Goal: Book appointment/travel/reservation

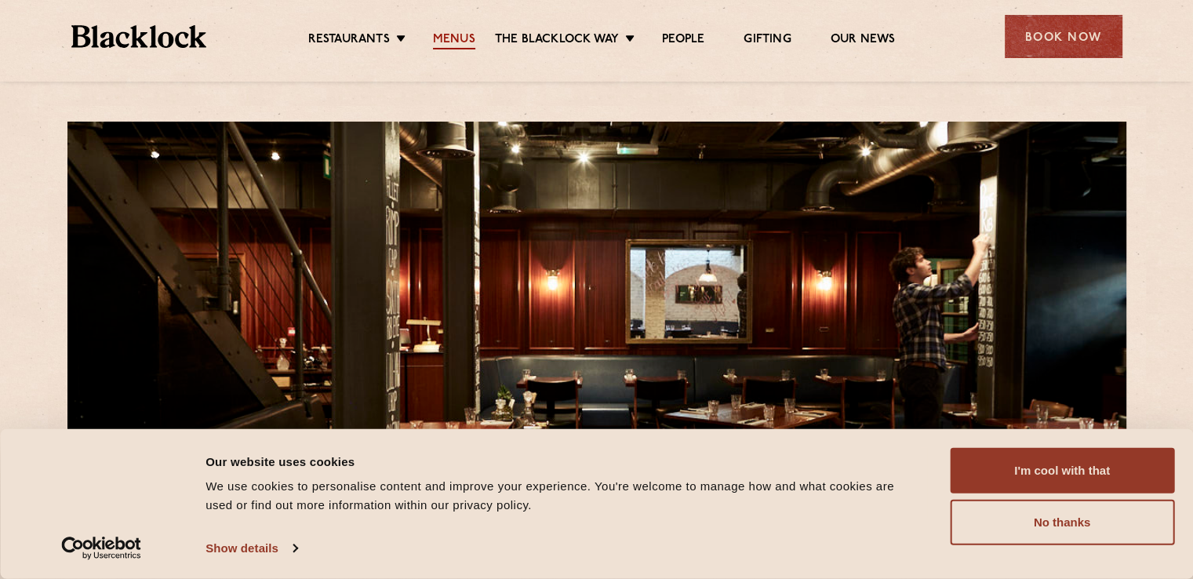
click at [458, 38] on link "Menus" at bounding box center [454, 40] width 42 height 17
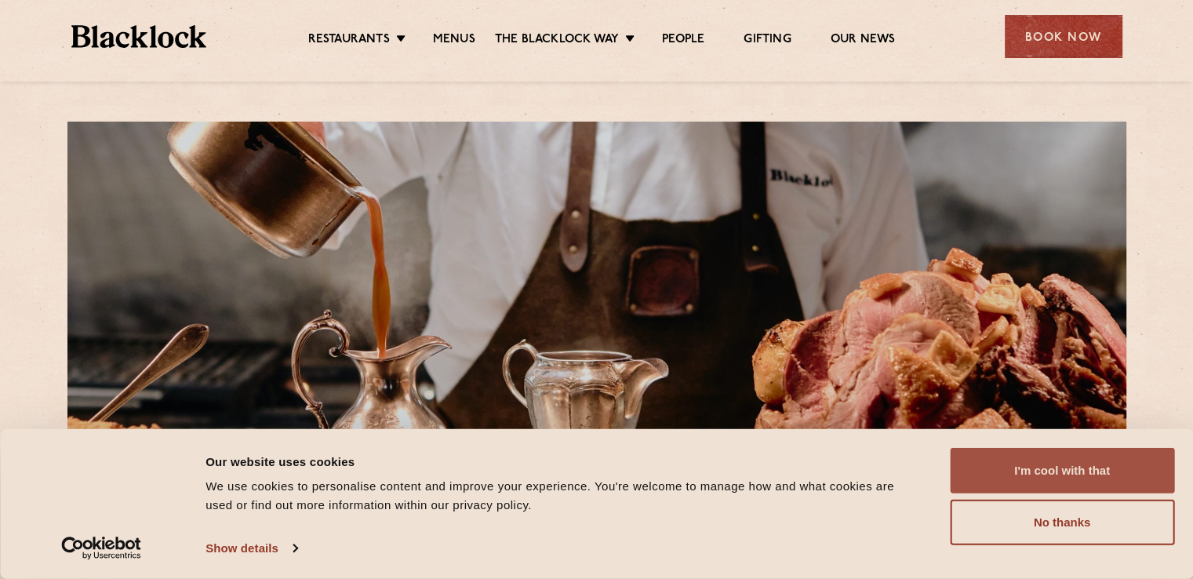
click at [1072, 471] on button "I'm cool with that" at bounding box center [1061, 470] width 224 height 45
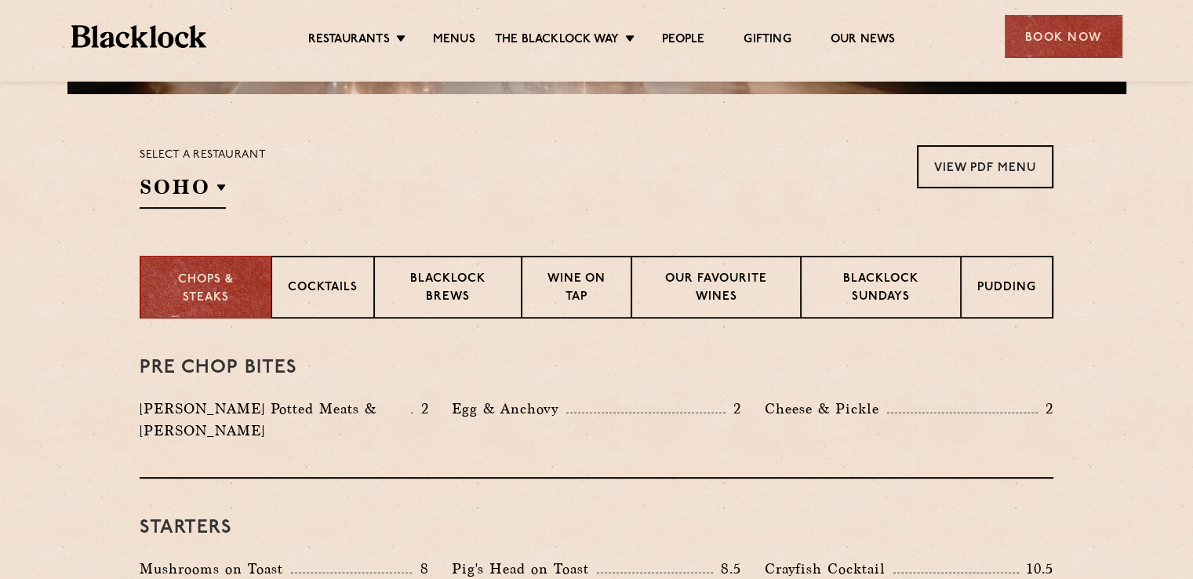
scroll to position [474, 0]
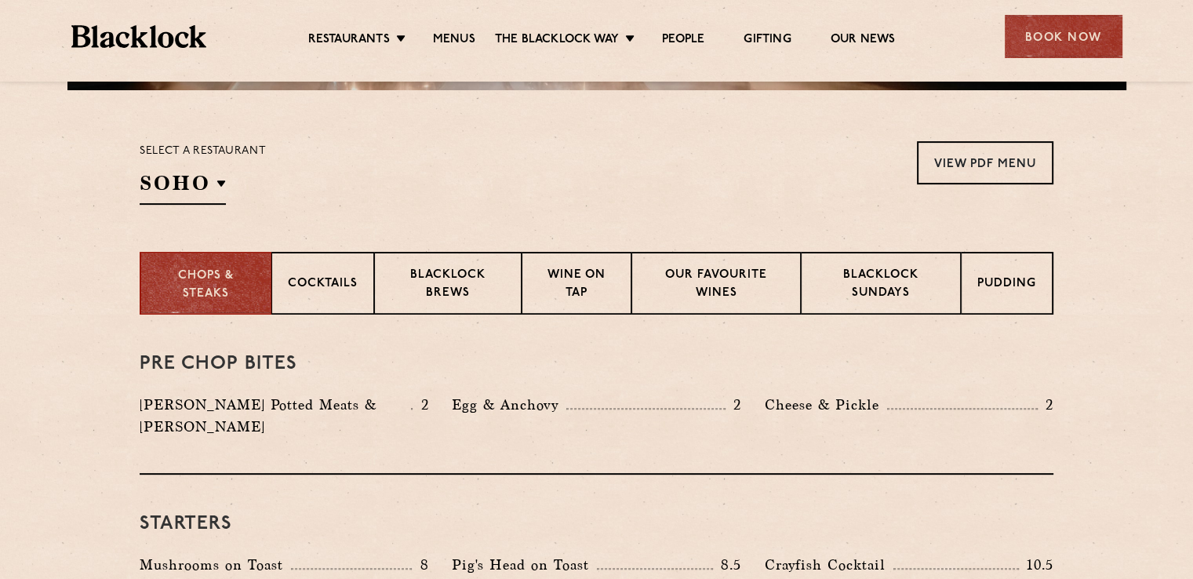
click at [397, 182] on div "Select a restaurant SOHO Soho Birmingham City Shoreditch Covent Garden Canary W…" at bounding box center [596, 173] width 913 height 64
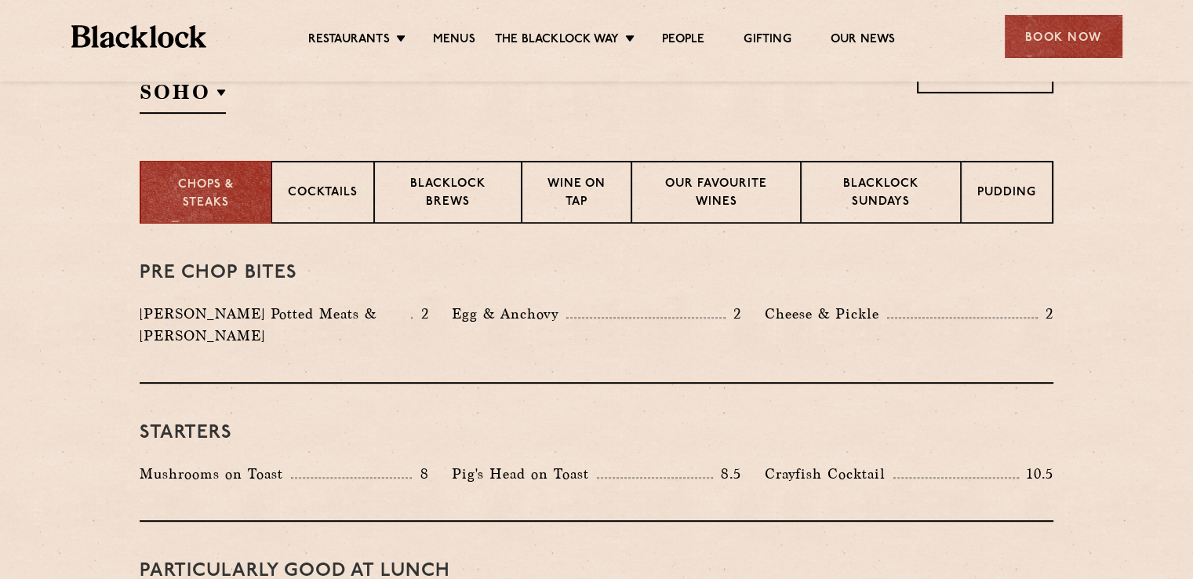
scroll to position [554, 0]
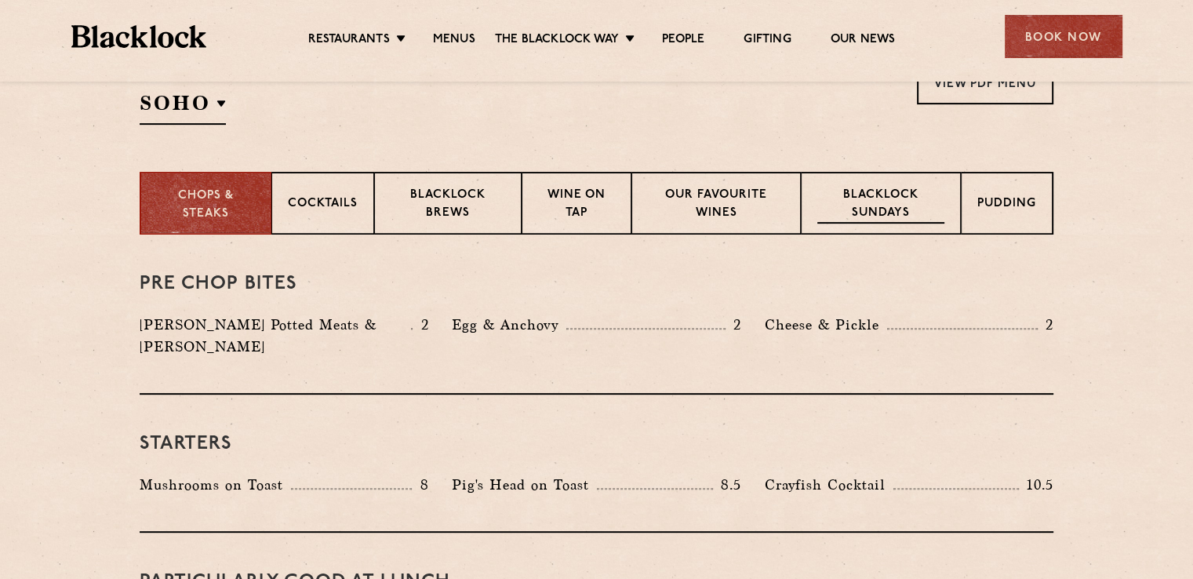
click at [861, 207] on p "Blacklock Sundays" at bounding box center [880, 205] width 127 height 37
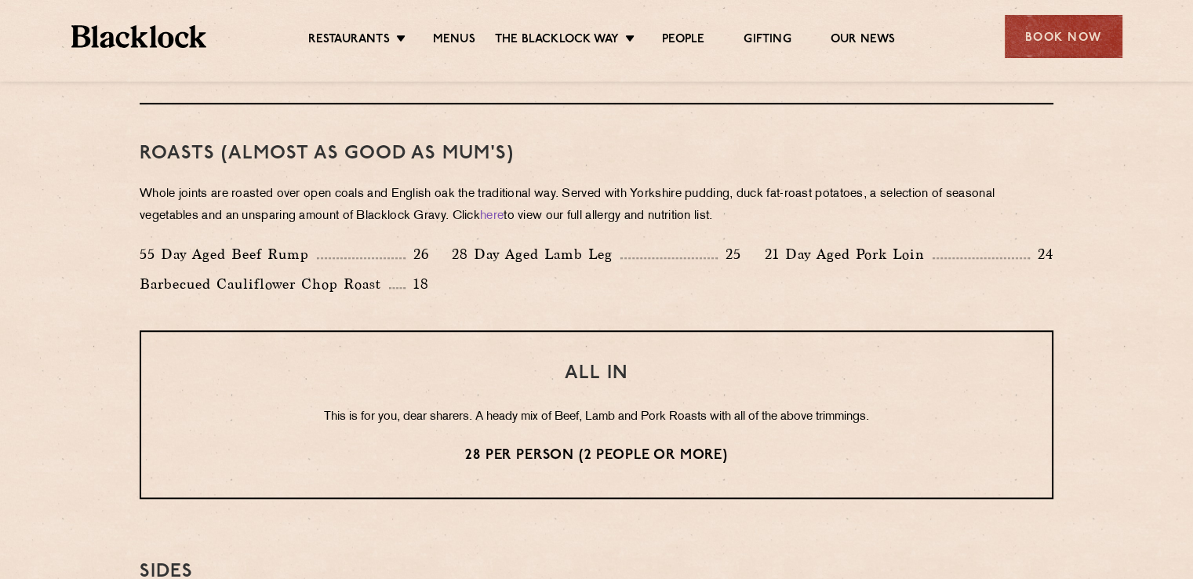
scroll to position [1116, 0]
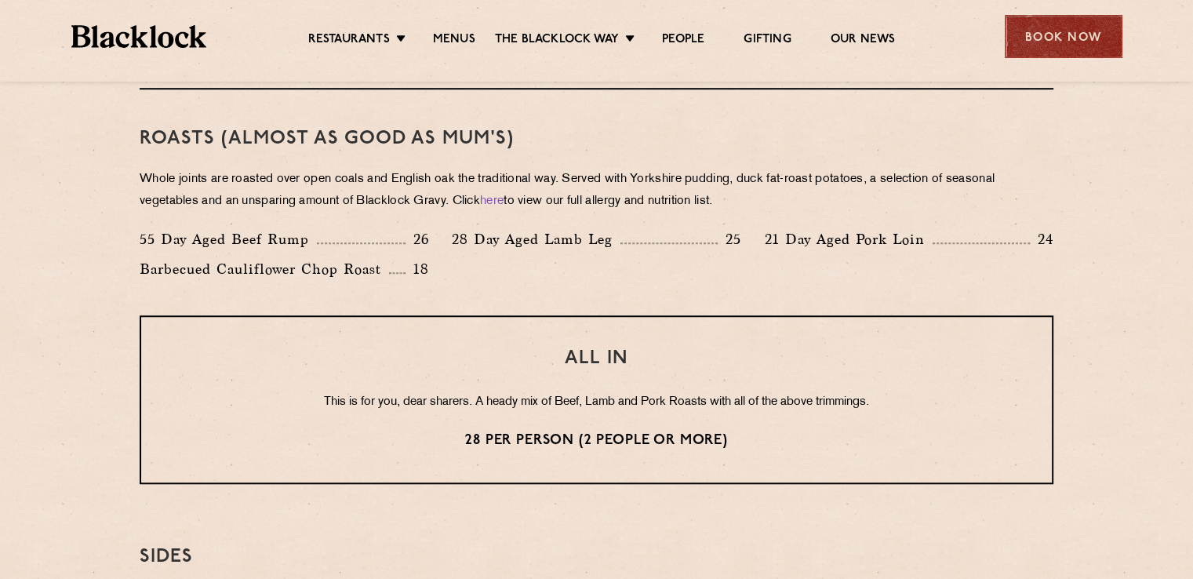
click at [1044, 52] on div "Book Now" at bounding box center [1063, 36] width 118 height 43
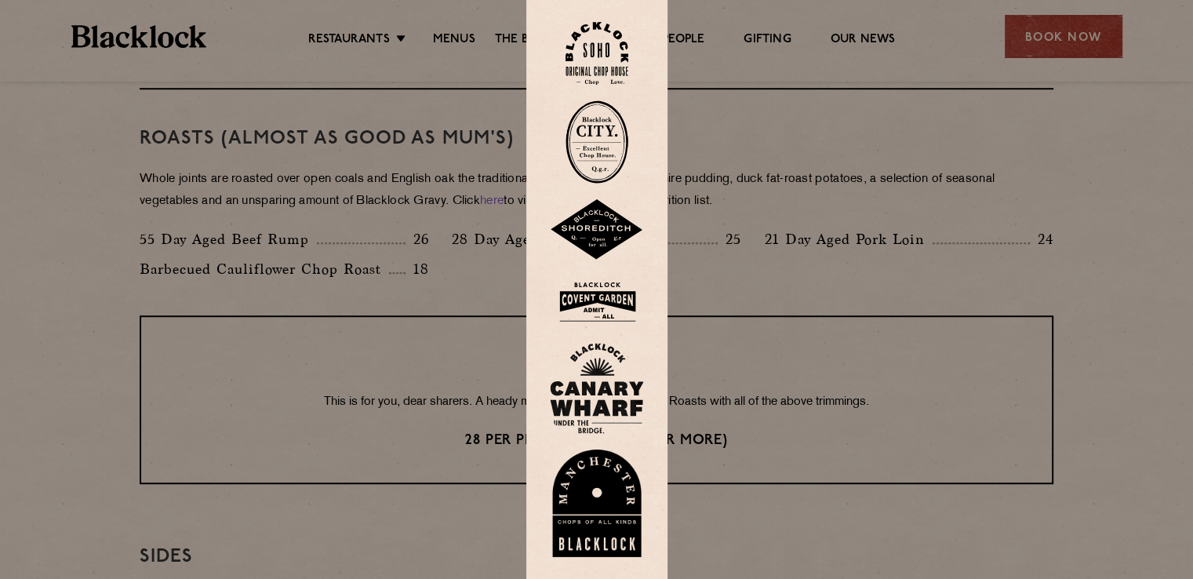
click at [595, 54] on img at bounding box center [596, 54] width 63 height 64
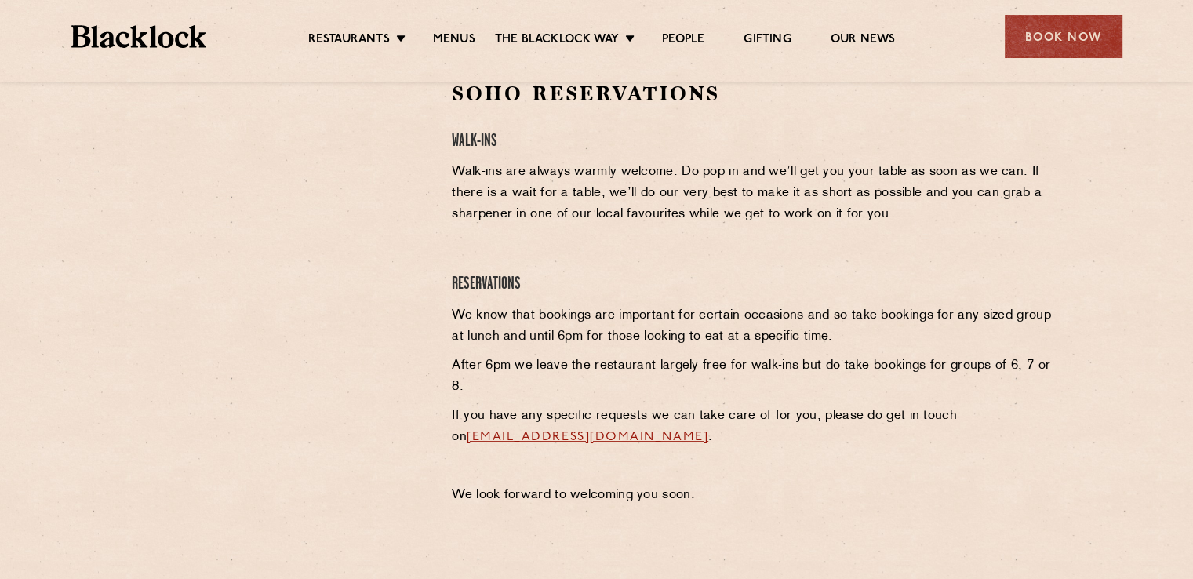
scroll to position [543, 0]
